Goal: Consume media (video, audio)

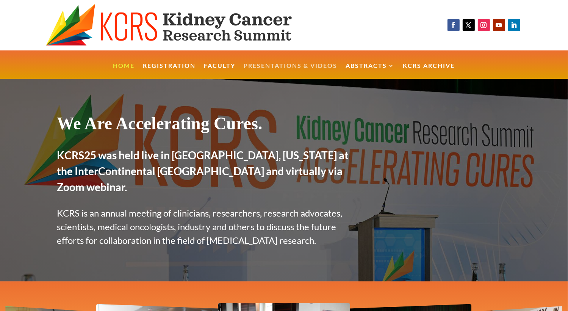
click at [298, 66] on link "Presentations & Videos" at bounding box center [291, 71] width 94 height 16
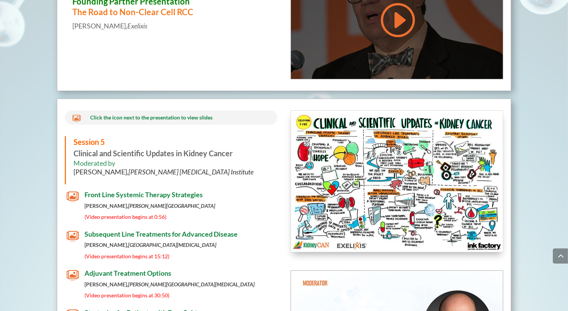
scroll to position [3615, 0]
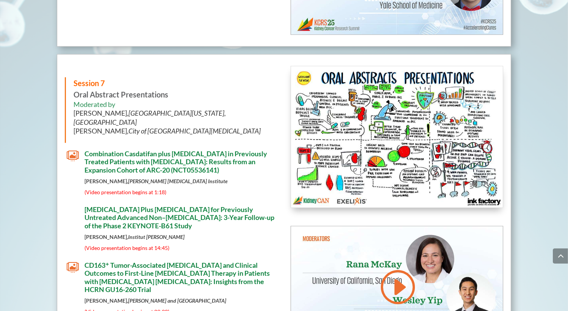
drag, startPoint x: 30, startPoint y: 154, endPoint x: 36, endPoint y: 154, distance: 6.1
click at [152, 149] on span "Combination Casdatifan plus Cabozantinib in Previously Treated Patients with Cl…" at bounding box center [176, 161] width 183 height 25
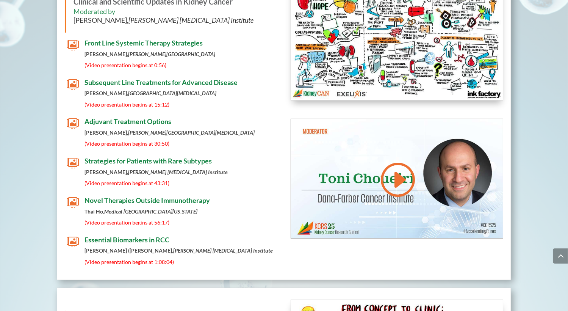
scroll to position [3053, 0]
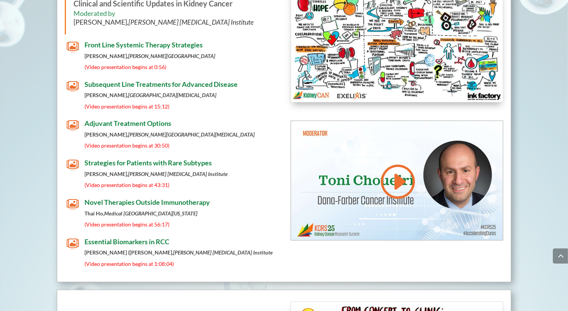
scroll to position [3073, 0]
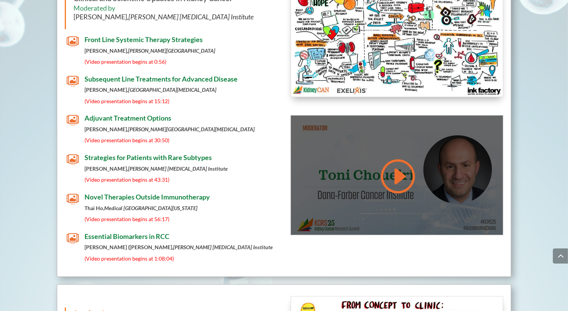
click at [396, 165] on link at bounding box center [397, 176] width 36 height 38
